Goal: Go to known website: Go to known website

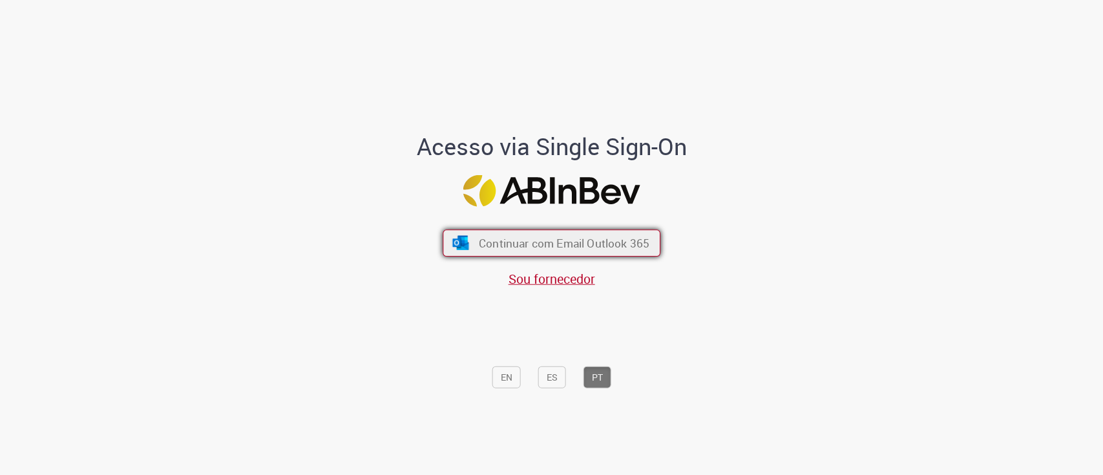
click at [557, 240] on span "Continuar com Email Outlook 365" at bounding box center [564, 242] width 171 height 15
click at [479, 247] on span "Continuar com Email Outlook 365" at bounding box center [564, 242] width 171 height 15
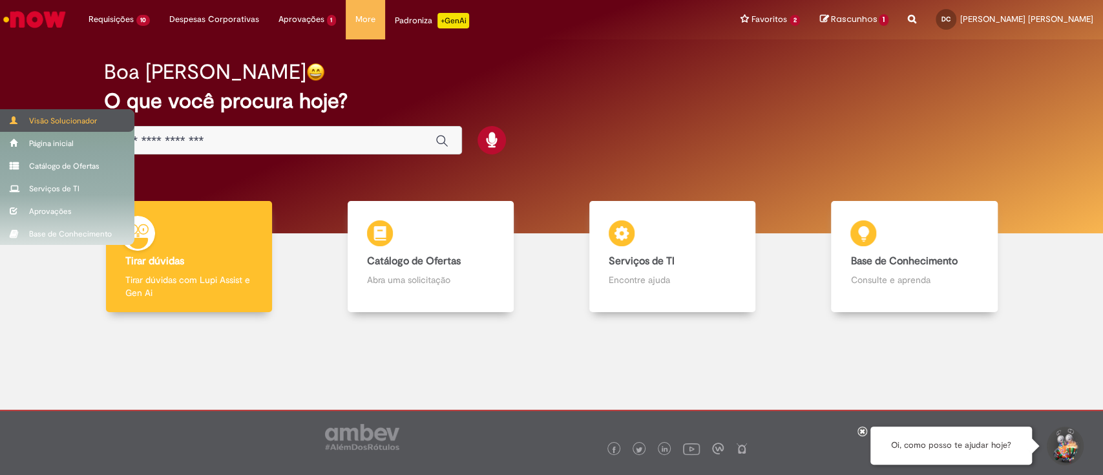
click at [26, 120] on div "Visão Solucionador" at bounding box center [67, 120] width 134 height 23
